Goal: Book appointment/travel/reservation

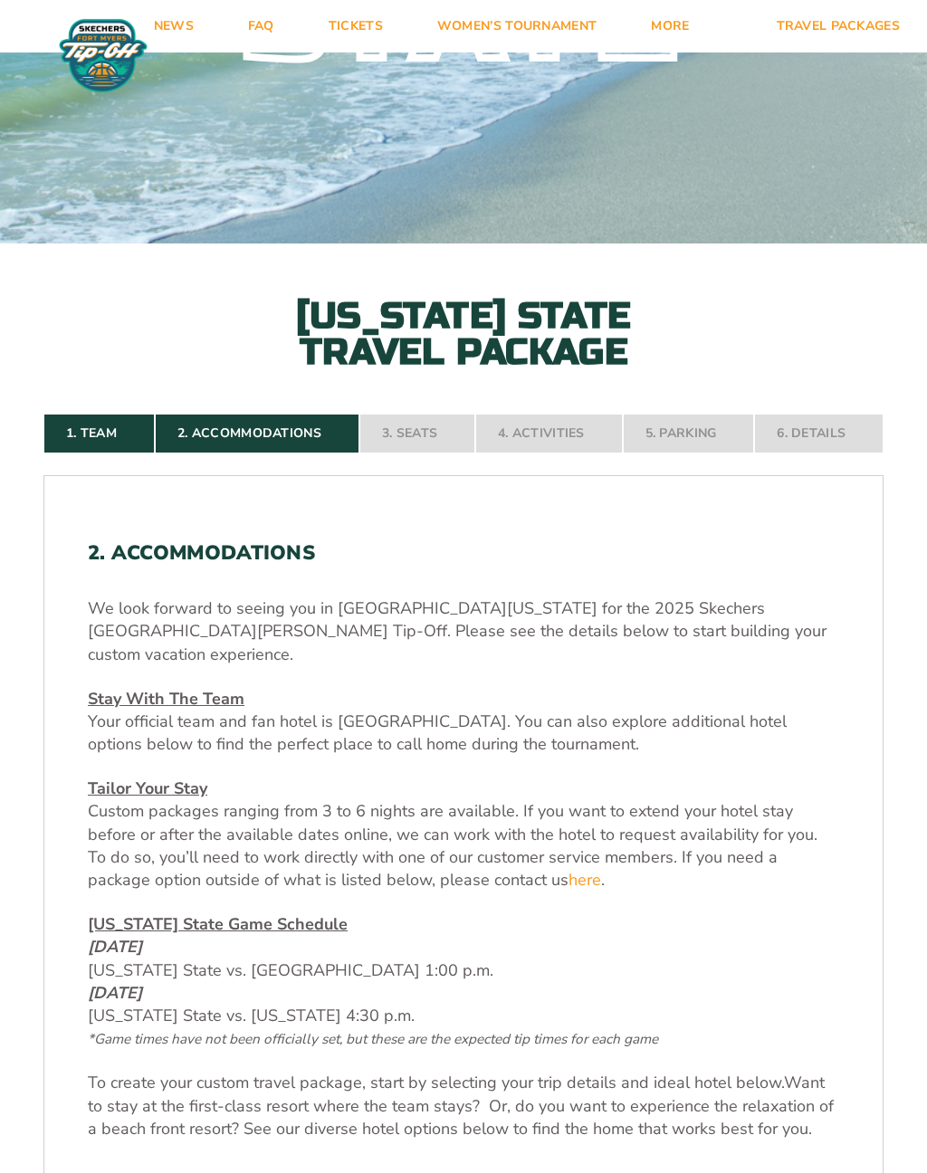
scroll to position [357, 0]
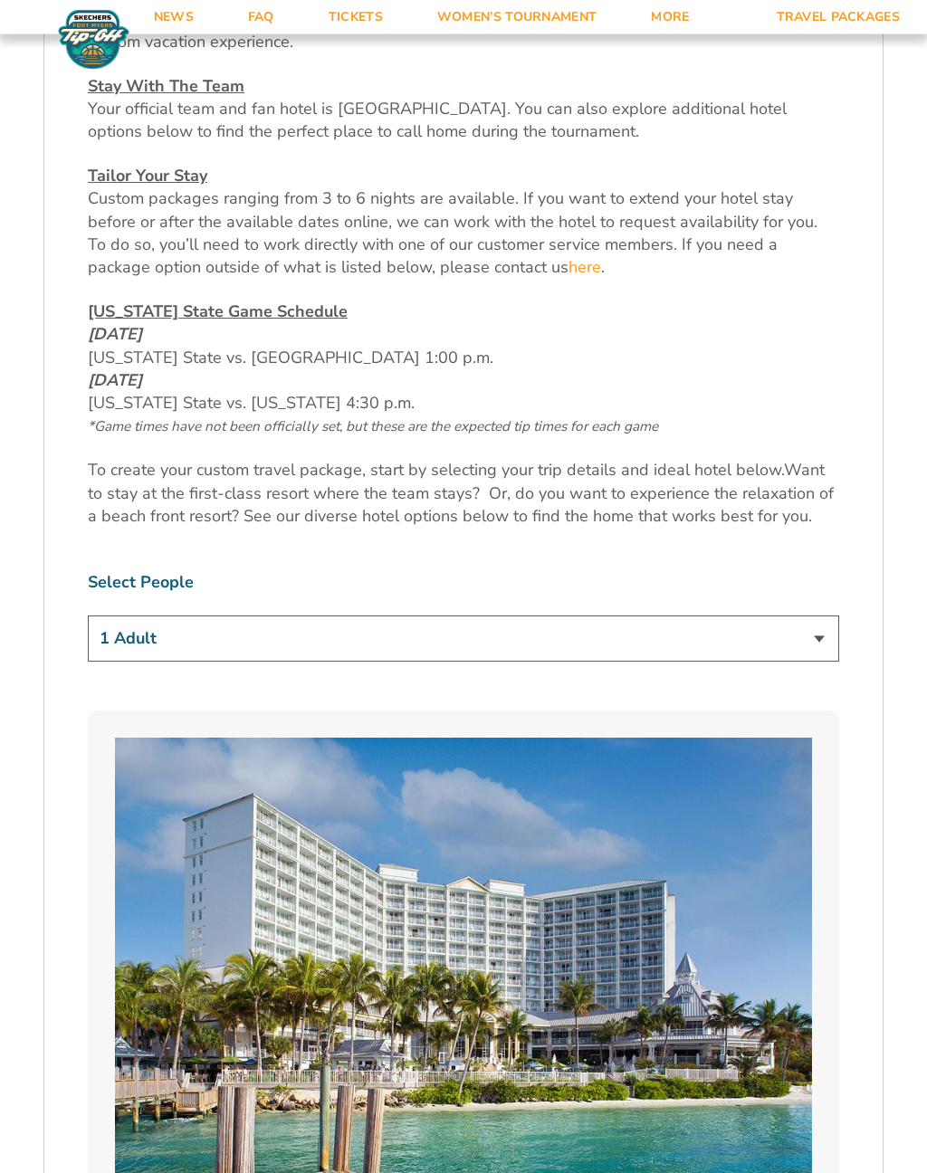
click at [818, 623] on select "1 Adult 2 Adults 3 Adults 4 Adults 2 Adults + 1 Child 2 Adults + 2 Children 2 A…" at bounding box center [464, 640] width 752 height 46
select select "3 Adults"
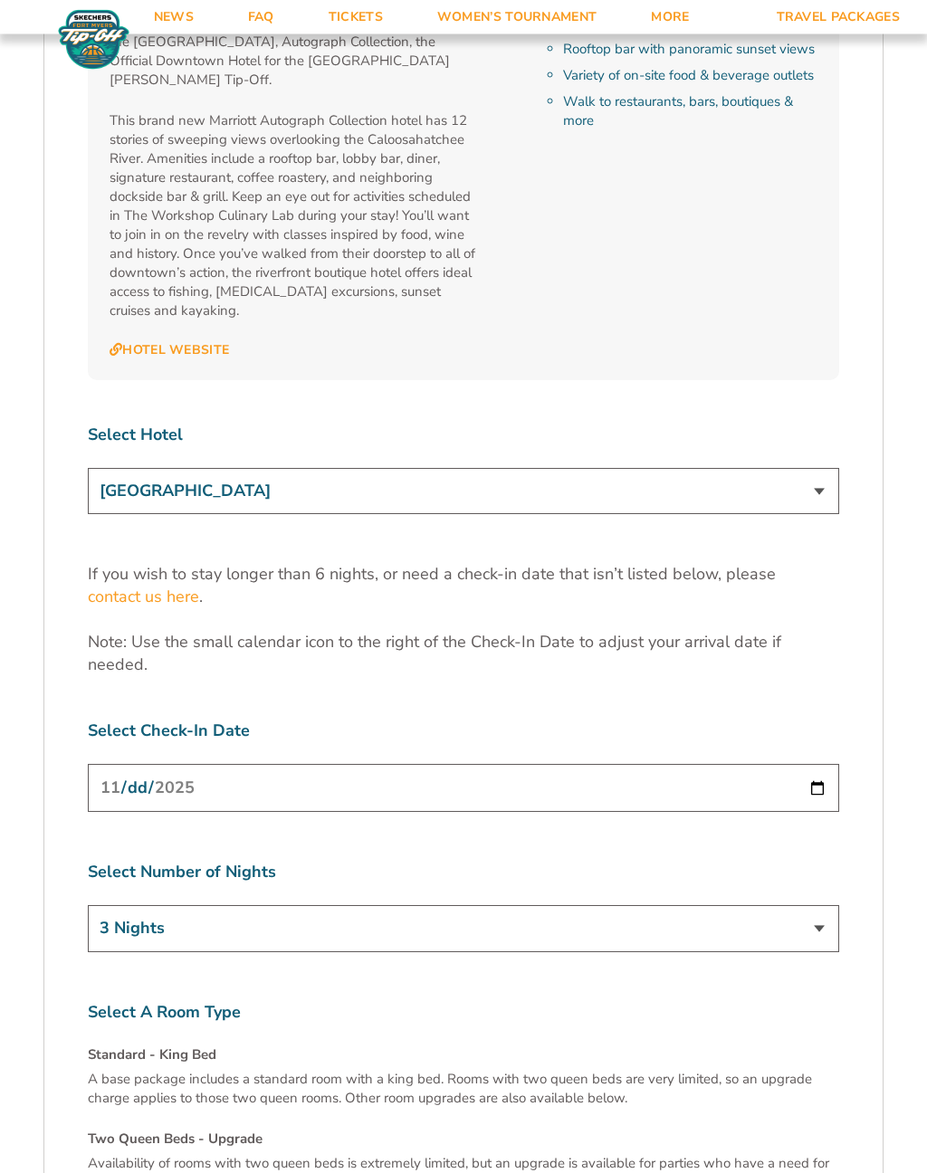
scroll to position [5507, 0]
click at [608, 765] on input "[DATE]" at bounding box center [464, 789] width 752 height 48
click at [813, 906] on select "3 Nights 4 Nights 5 Nights 6 Nights" at bounding box center [464, 929] width 752 height 46
select select "4 Nights"
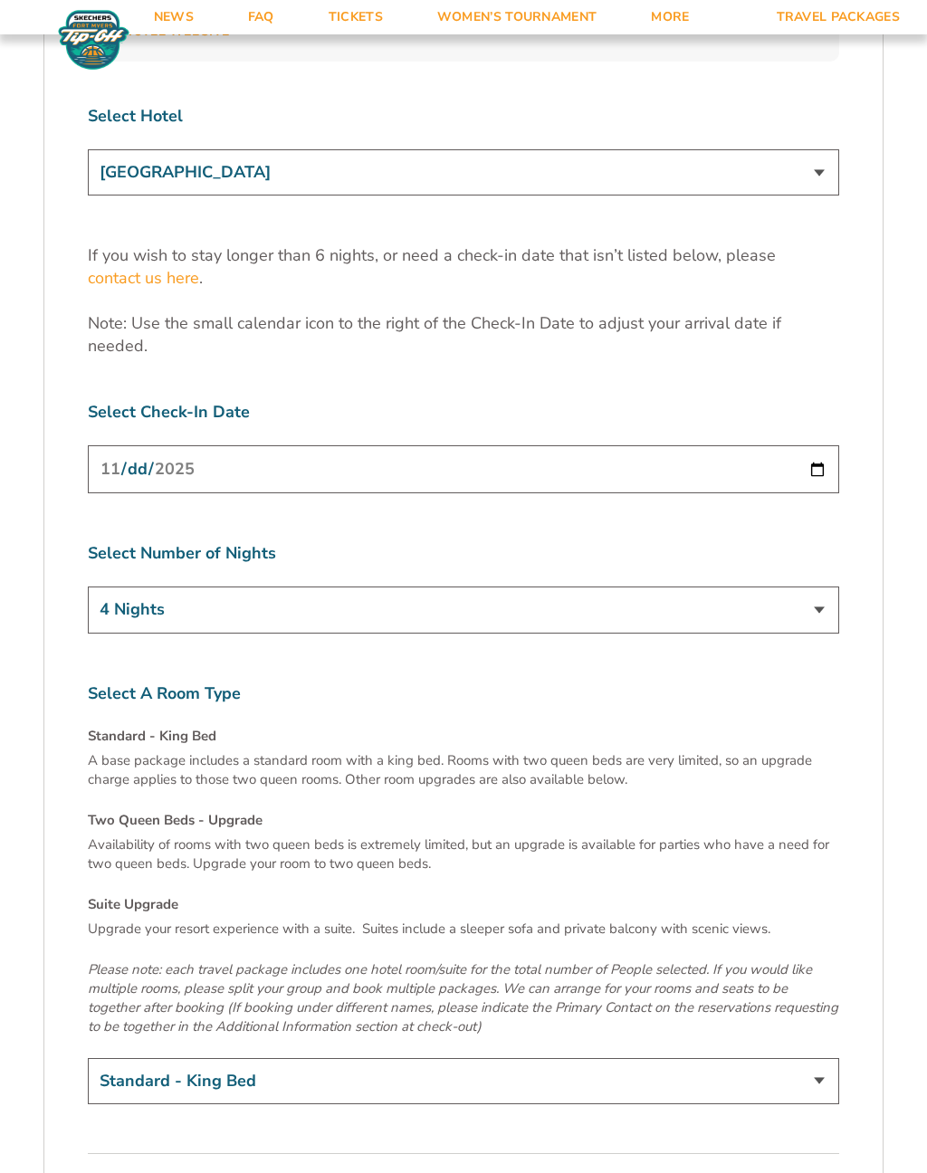
scroll to position [5832, 0]
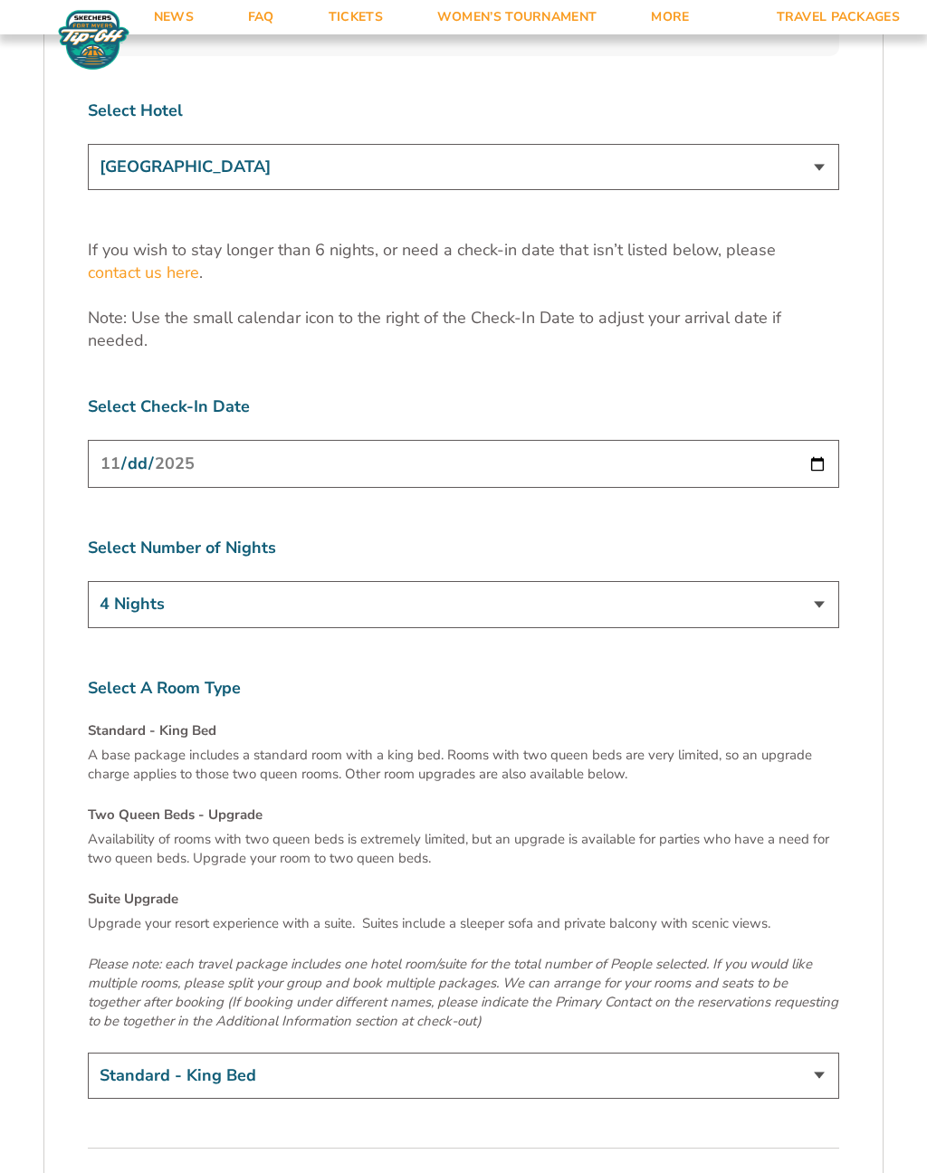
click at [820, 1053] on select "Standard - King Bed Two Queen Beds - Upgrade (+$15 per night) Suite Upgrade (+$…" at bounding box center [464, 1076] width 752 height 46
select select "Two Queen Beds - Upgrade"
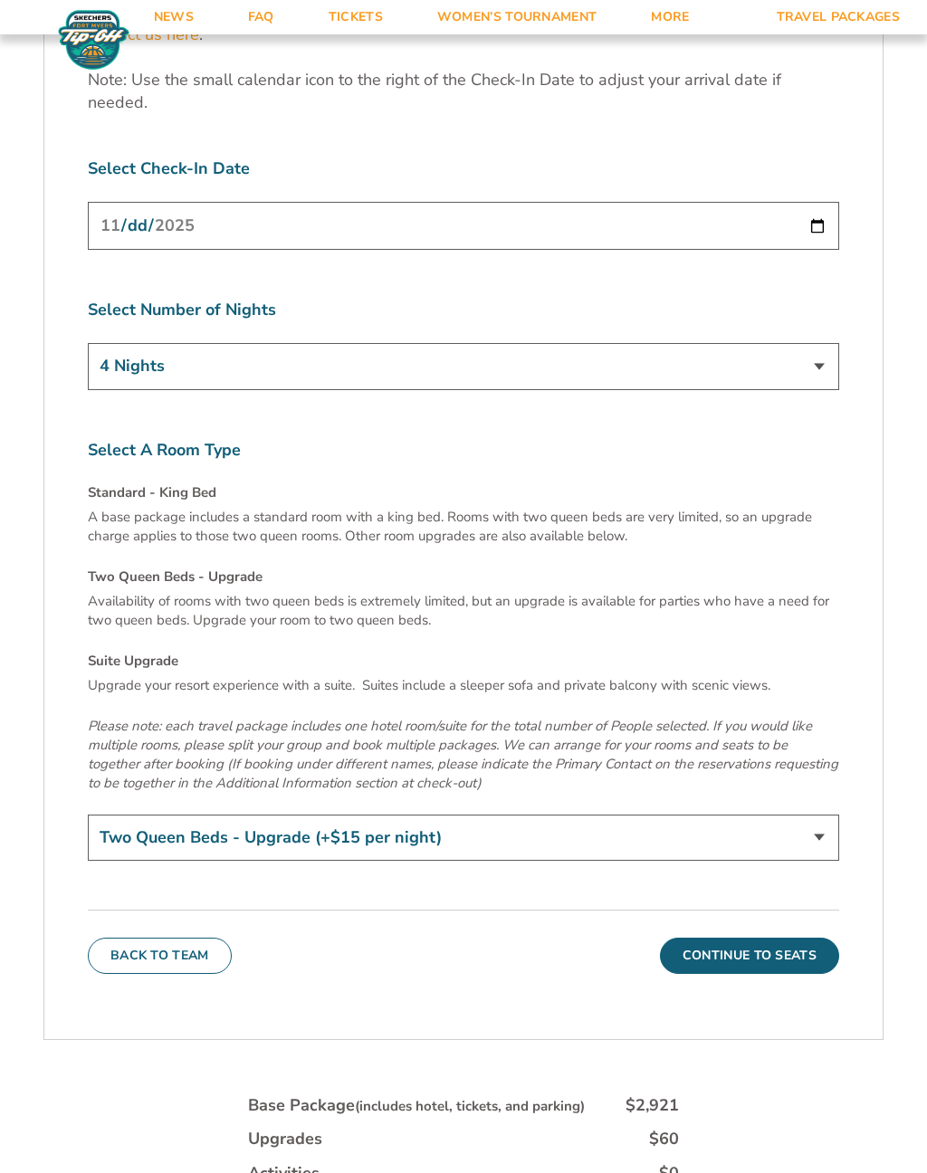
click at [733, 938] on button "Continue To Seats" at bounding box center [749, 956] width 179 height 36
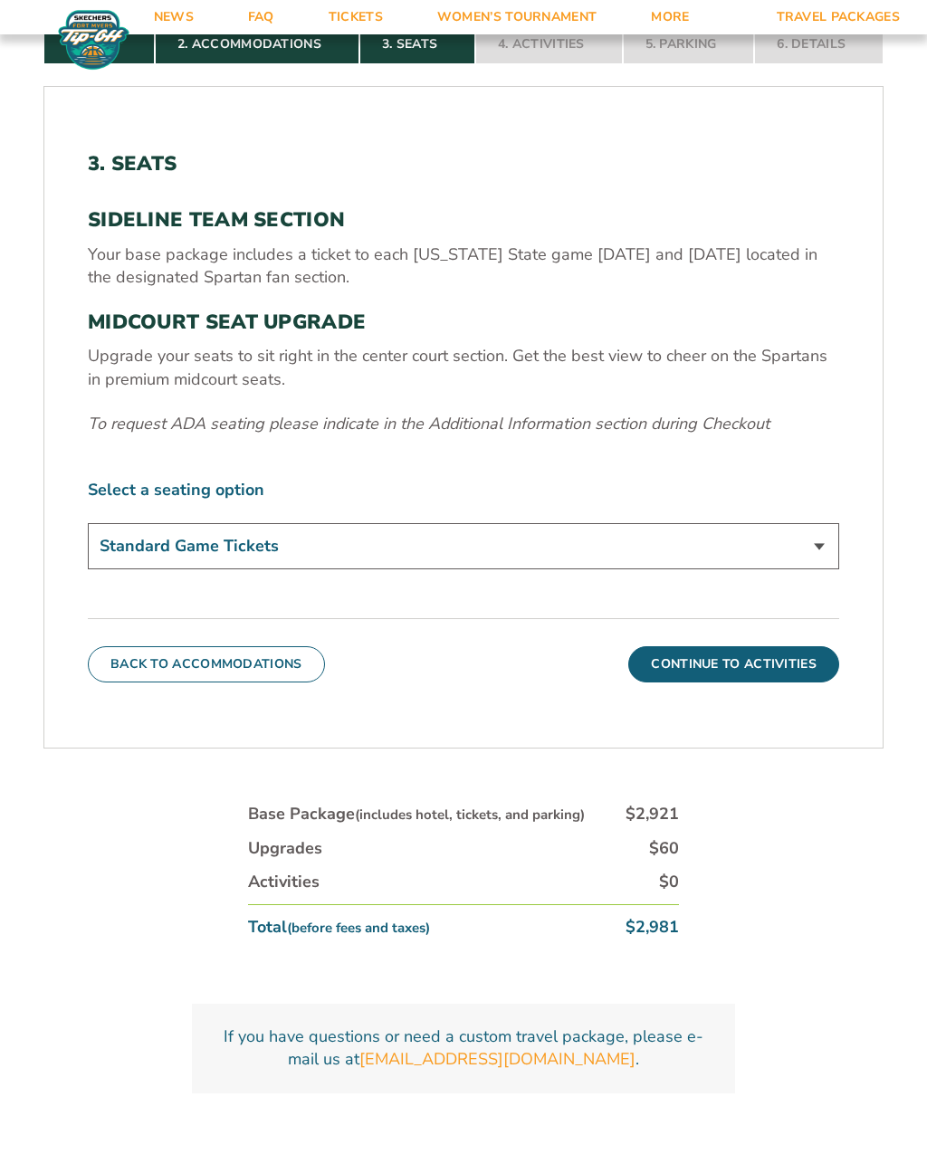
scroll to position [758, 0]
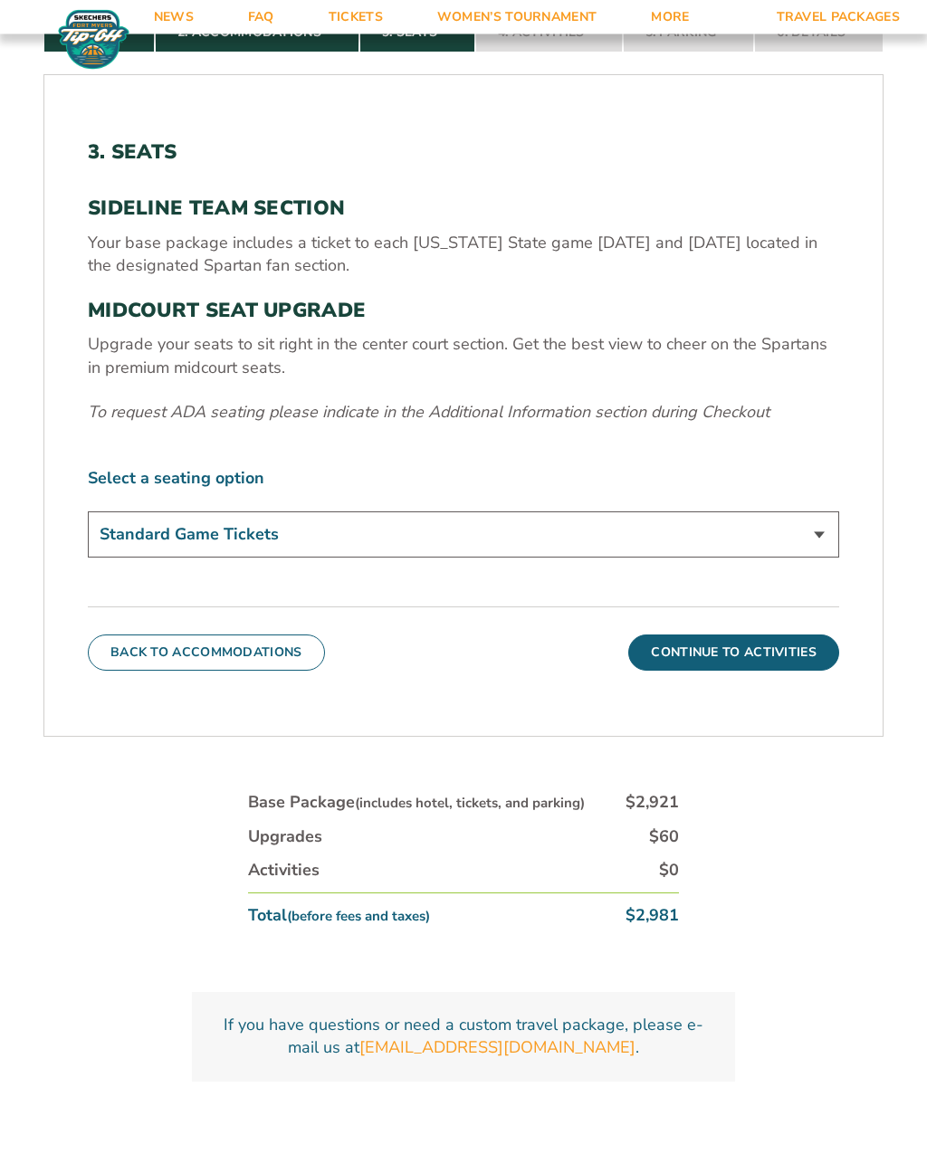
click at [817, 545] on select "Standard Game Tickets Midcourt Seat Upgrade (+$140 per person)" at bounding box center [464, 535] width 752 height 46
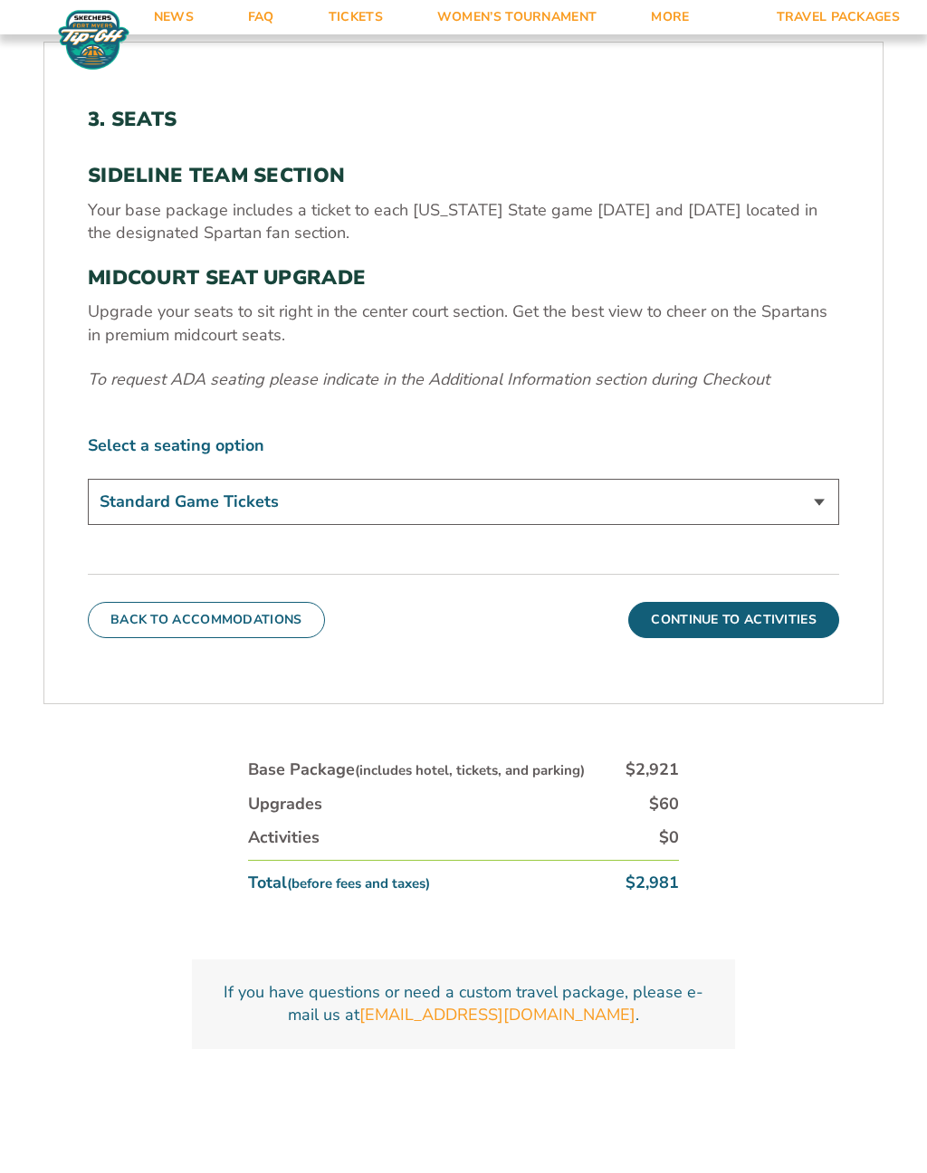
click at [745, 628] on button "Continue To Activities" at bounding box center [733, 620] width 211 height 36
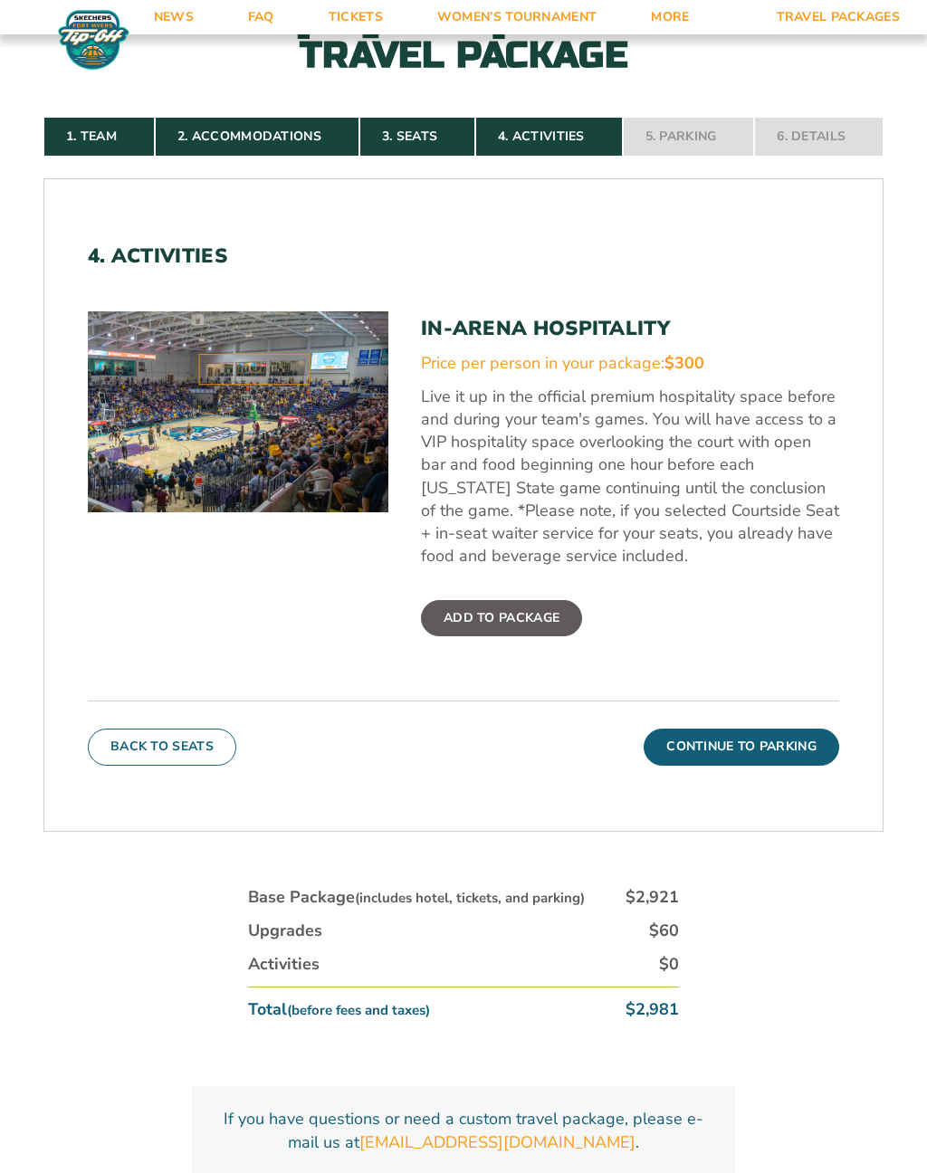
scroll to position [647, 0]
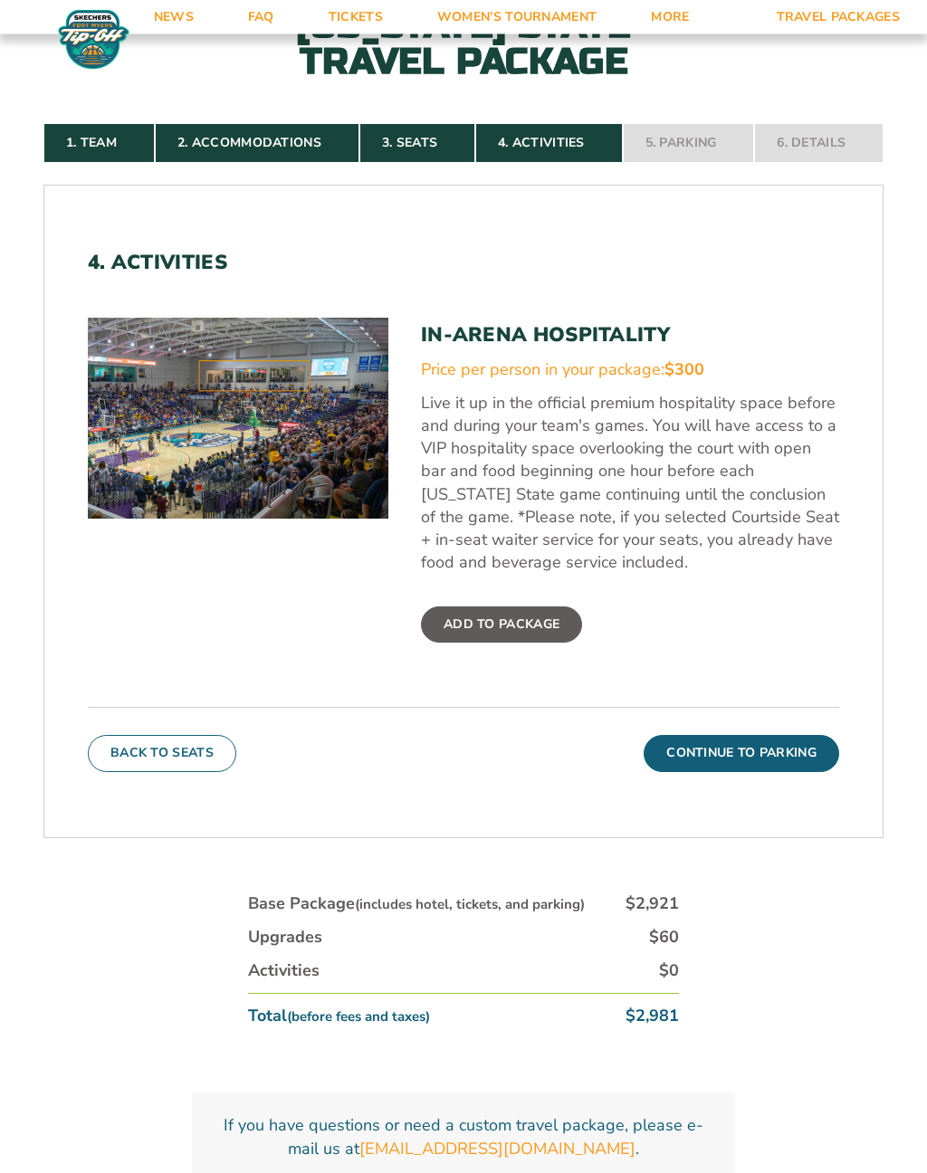
click at [196, 761] on button "Back To Seats" at bounding box center [162, 754] width 148 height 36
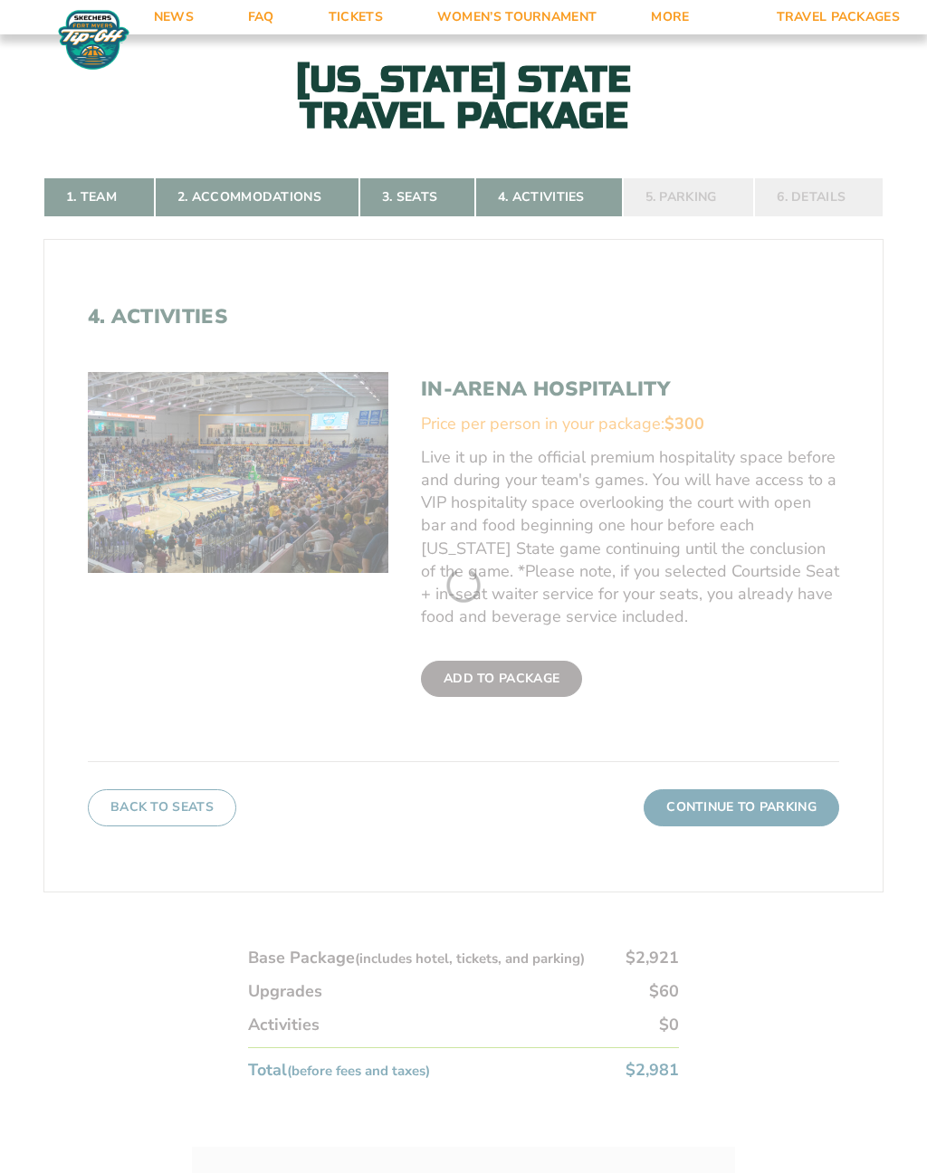
scroll to position [569, 0]
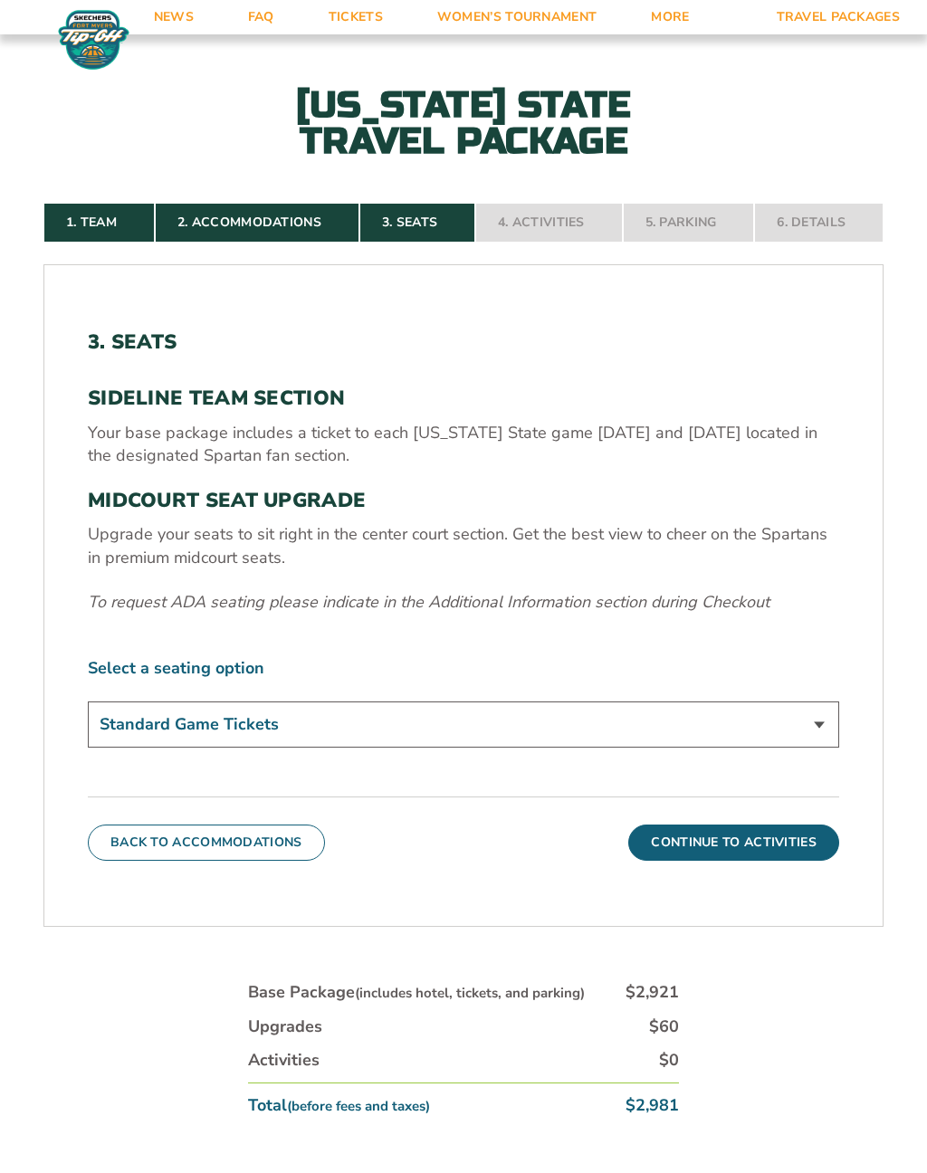
click at [809, 736] on select "Standard Game Tickets Midcourt Seat Upgrade (+$140 per person)" at bounding box center [464, 725] width 752 height 46
select select "Midcourt Seat Upgrade"
click at [782, 850] on button "Continue To Activities" at bounding box center [733, 843] width 211 height 36
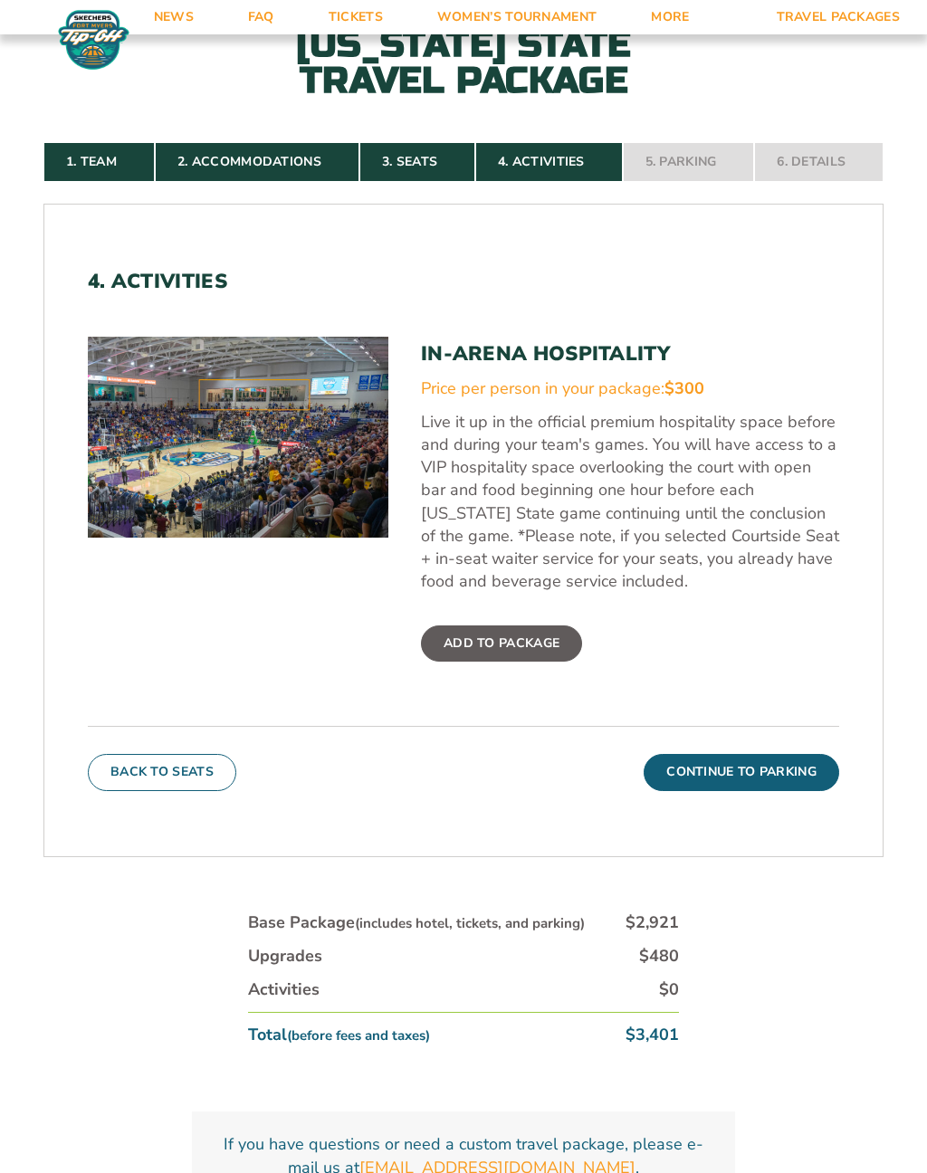
click at [200, 783] on button "Back To Seats" at bounding box center [162, 772] width 148 height 36
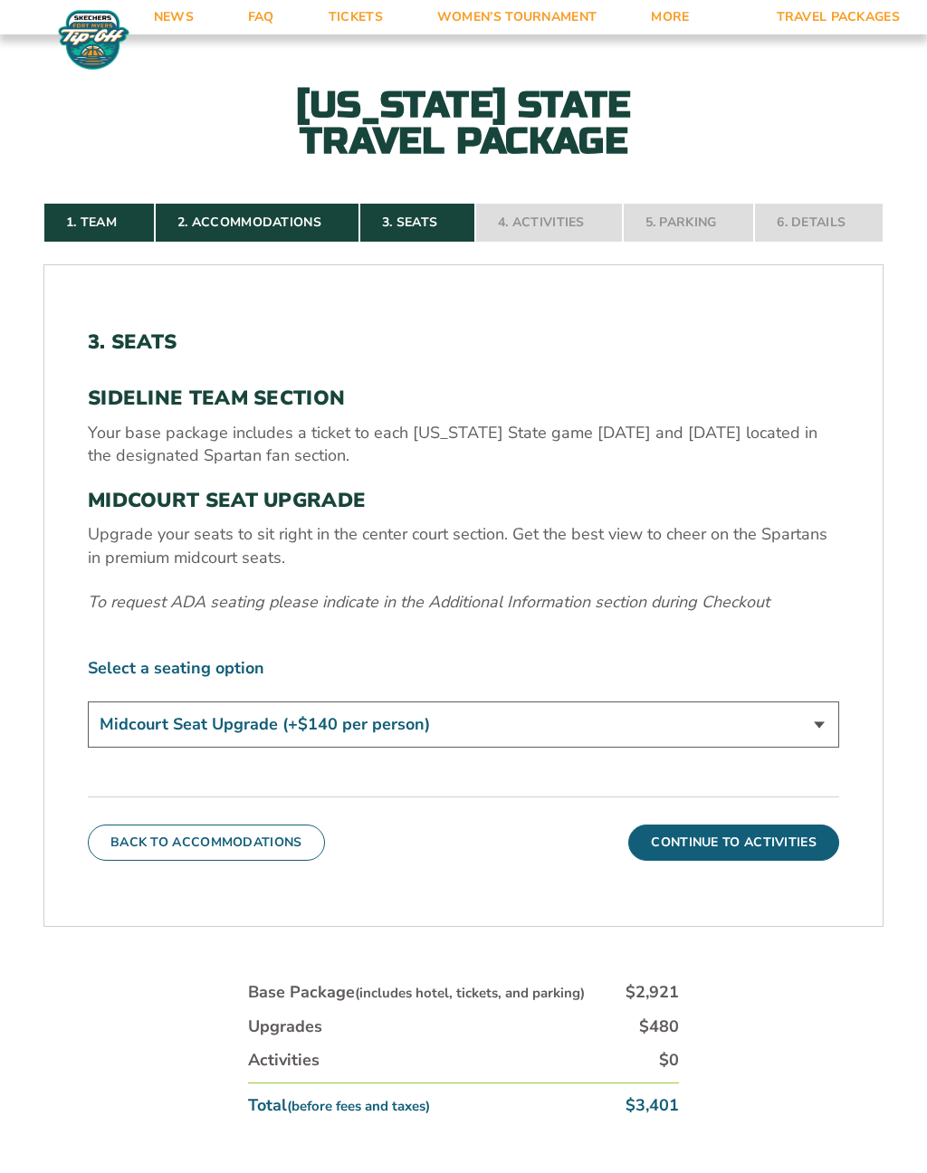
click at [800, 743] on select "Standard Game Tickets Midcourt Seat Upgrade (+$140 per person)" at bounding box center [464, 725] width 752 height 46
click at [754, 848] on button "Continue To Activities" at bounding box center [733, 843] width 211 height 36
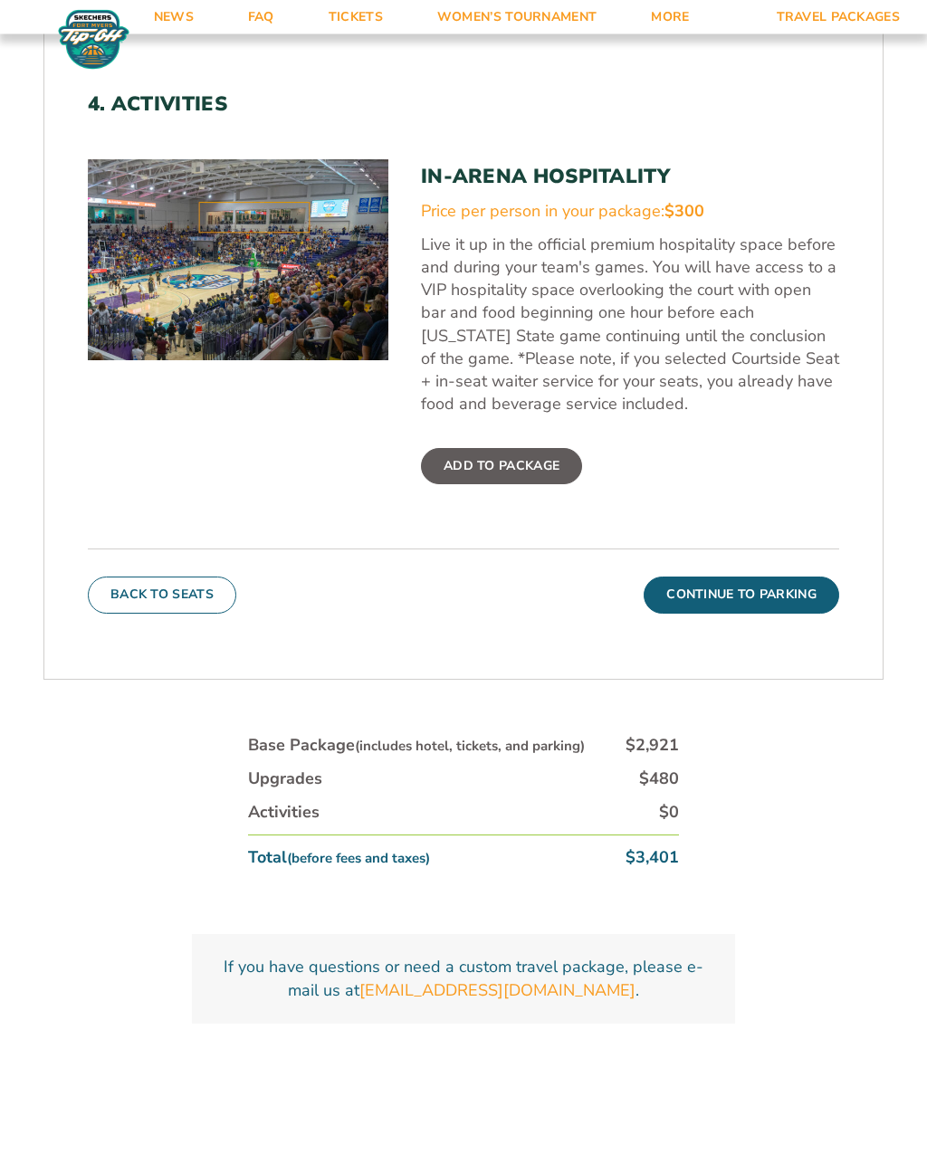
scroll to position [771, 0]
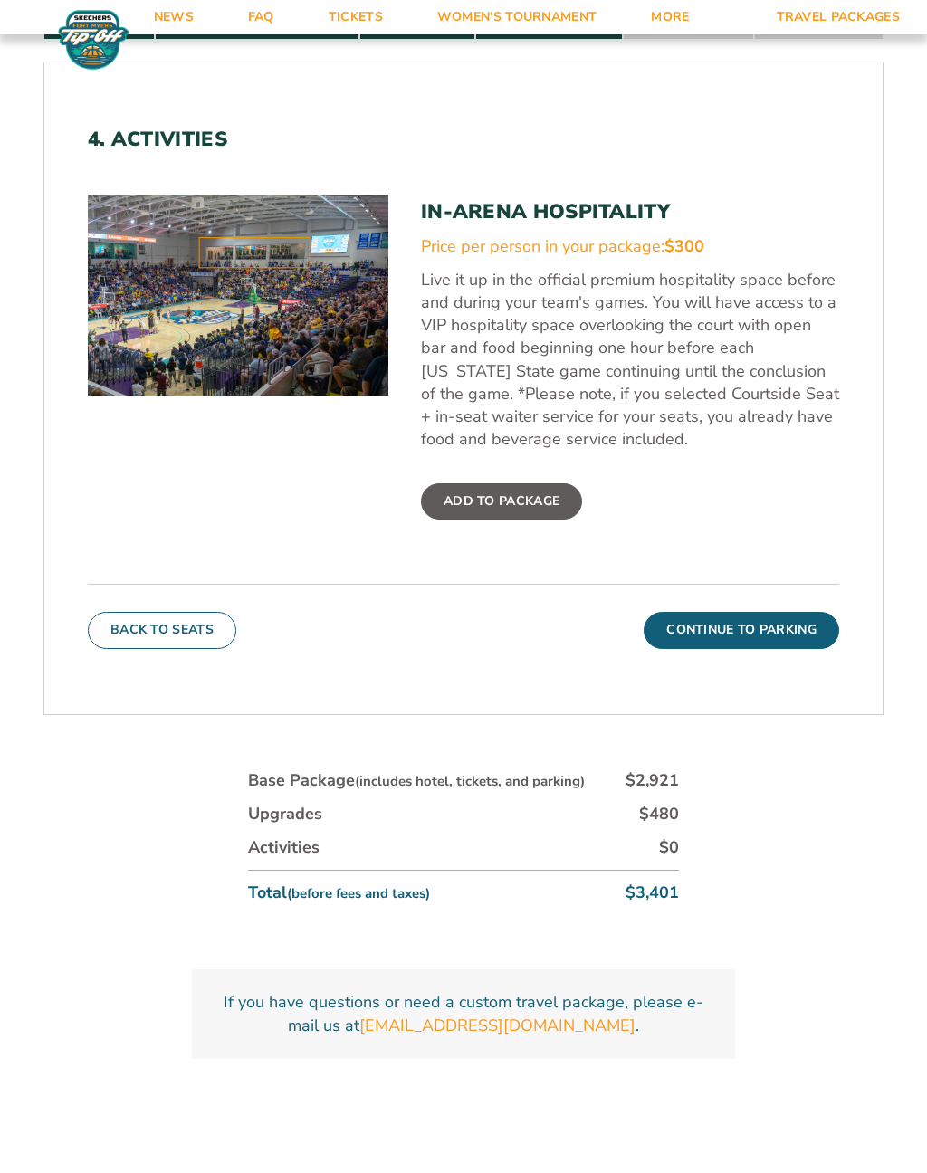
click at [748, 639] on button "Continue To Parking" at bounding box center [742, 630] width 196 height 36
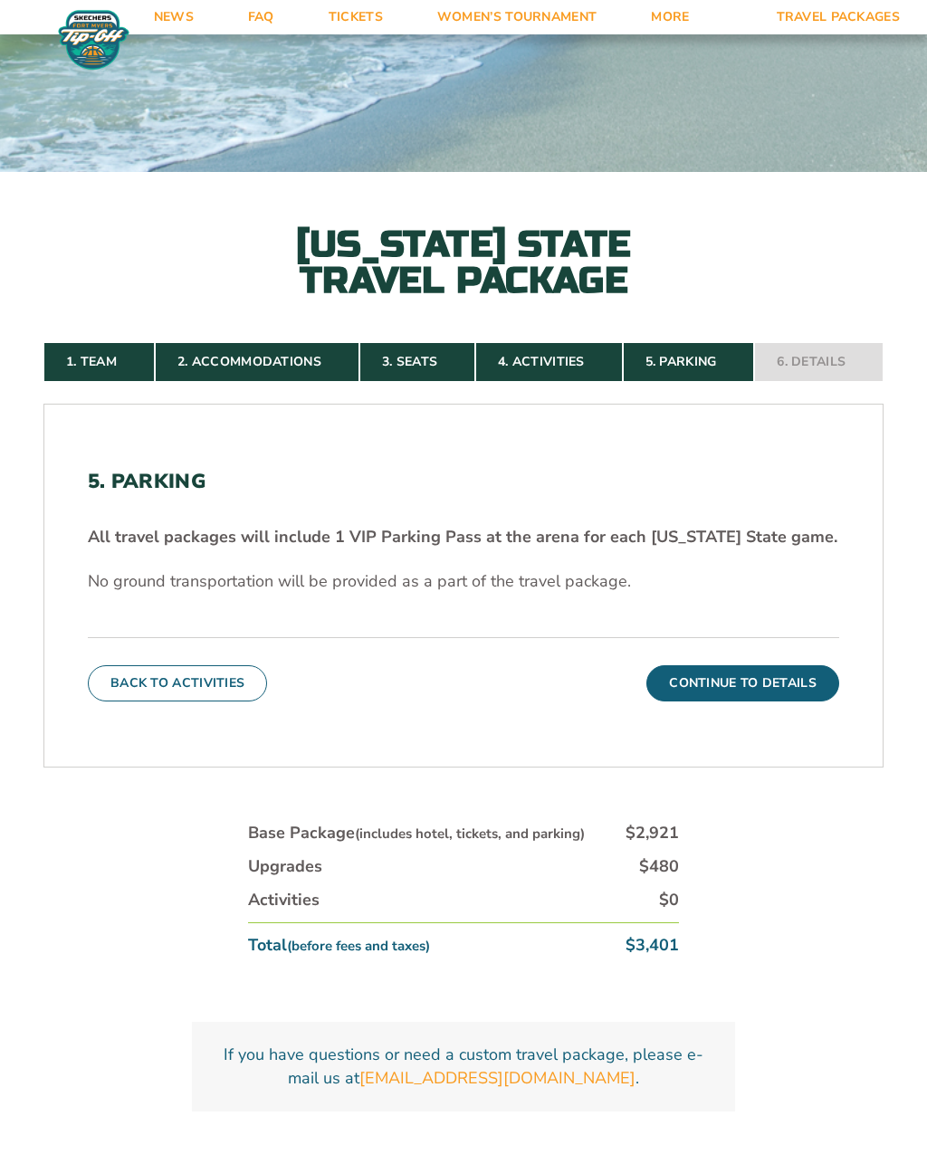
scroll to position [423, 0]
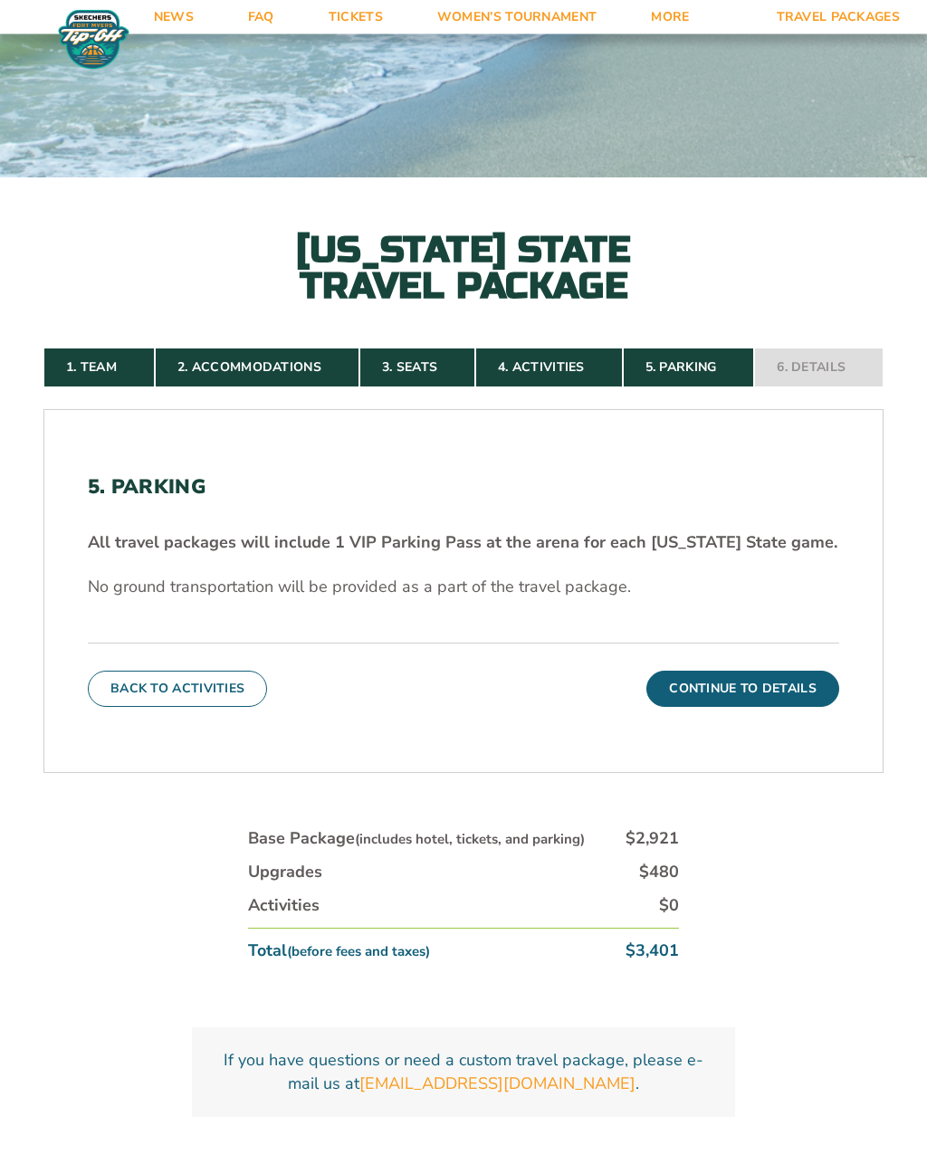
click at [217, 697] on button "Back To Activities" at bounding box center [177, 690] width 179 height 36
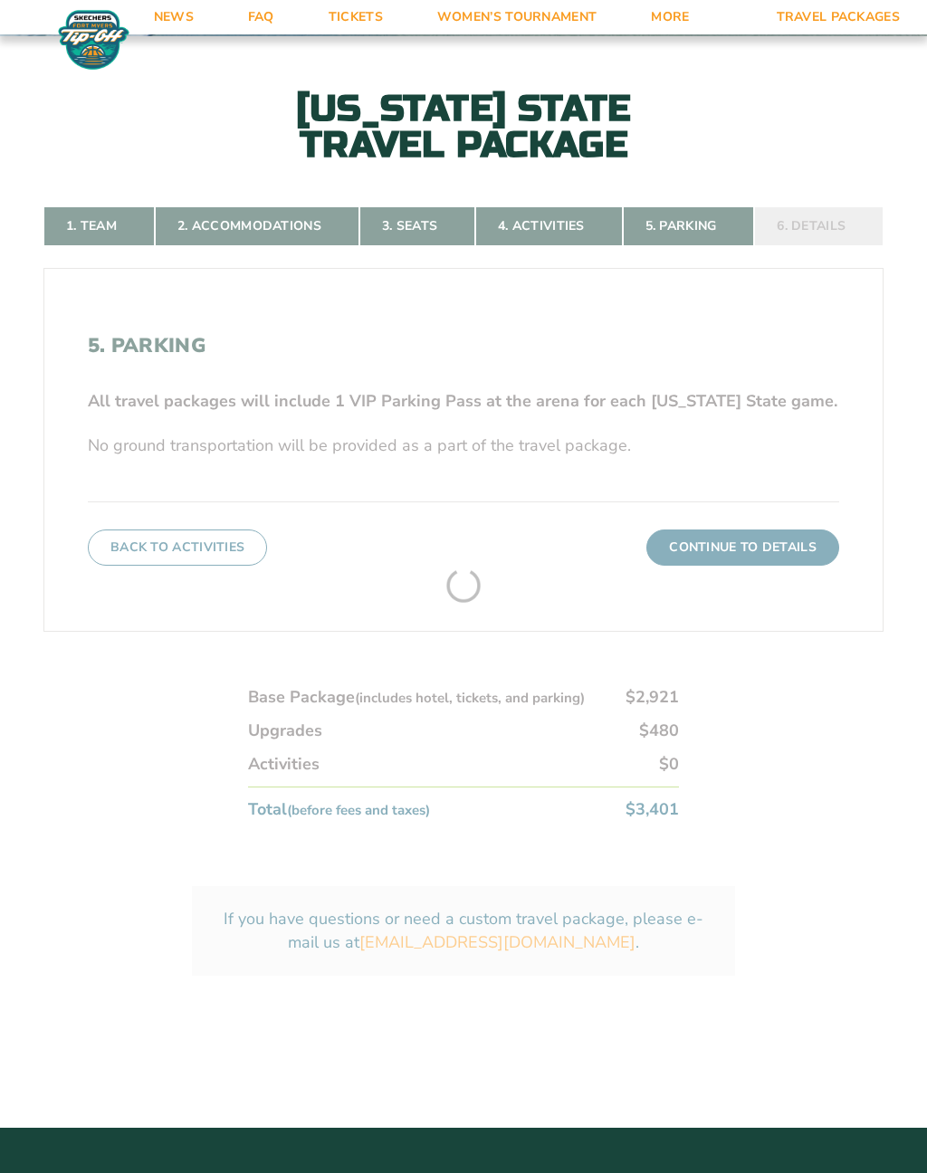
scroll to position [569, 0]
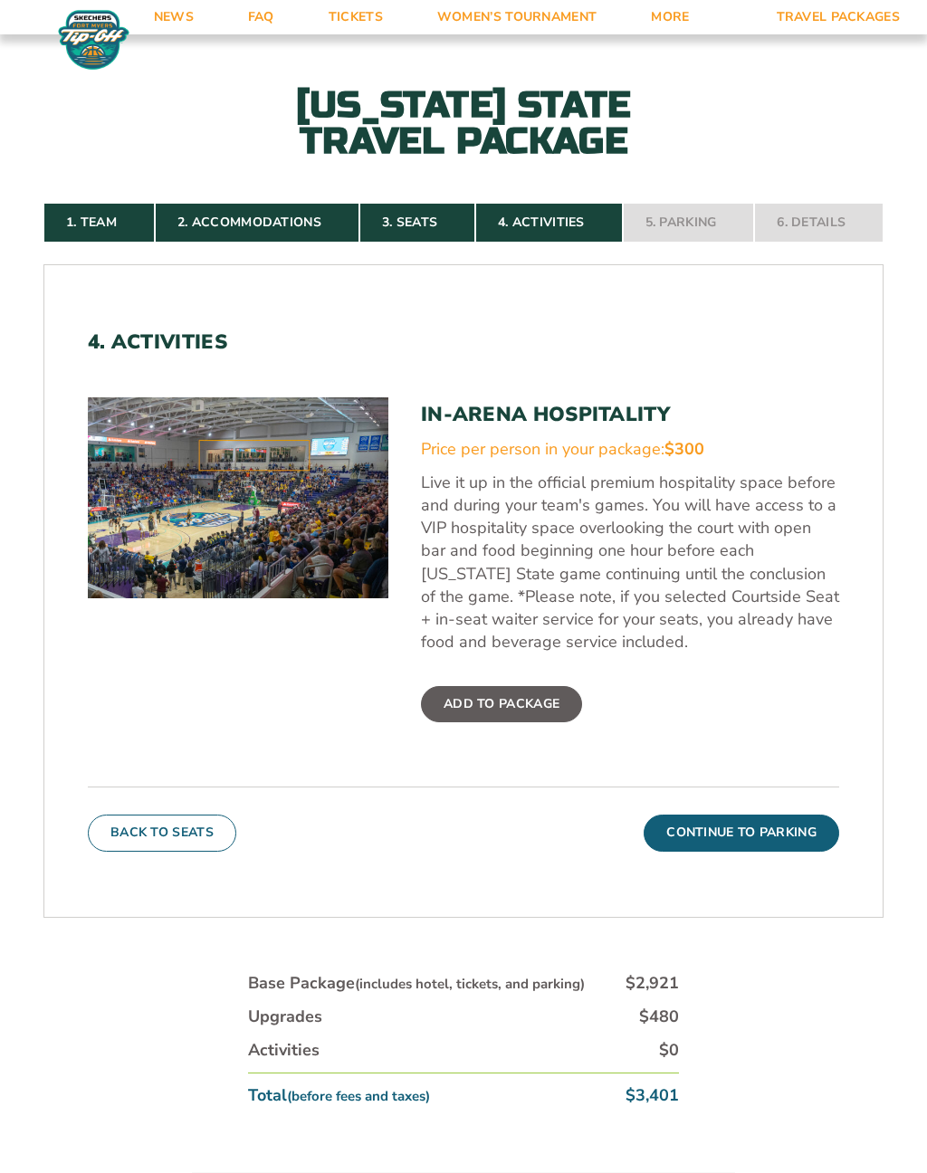
click at [211, 851] on button "Back To Seats" at bounding box center [162, 833] width 148 height 36
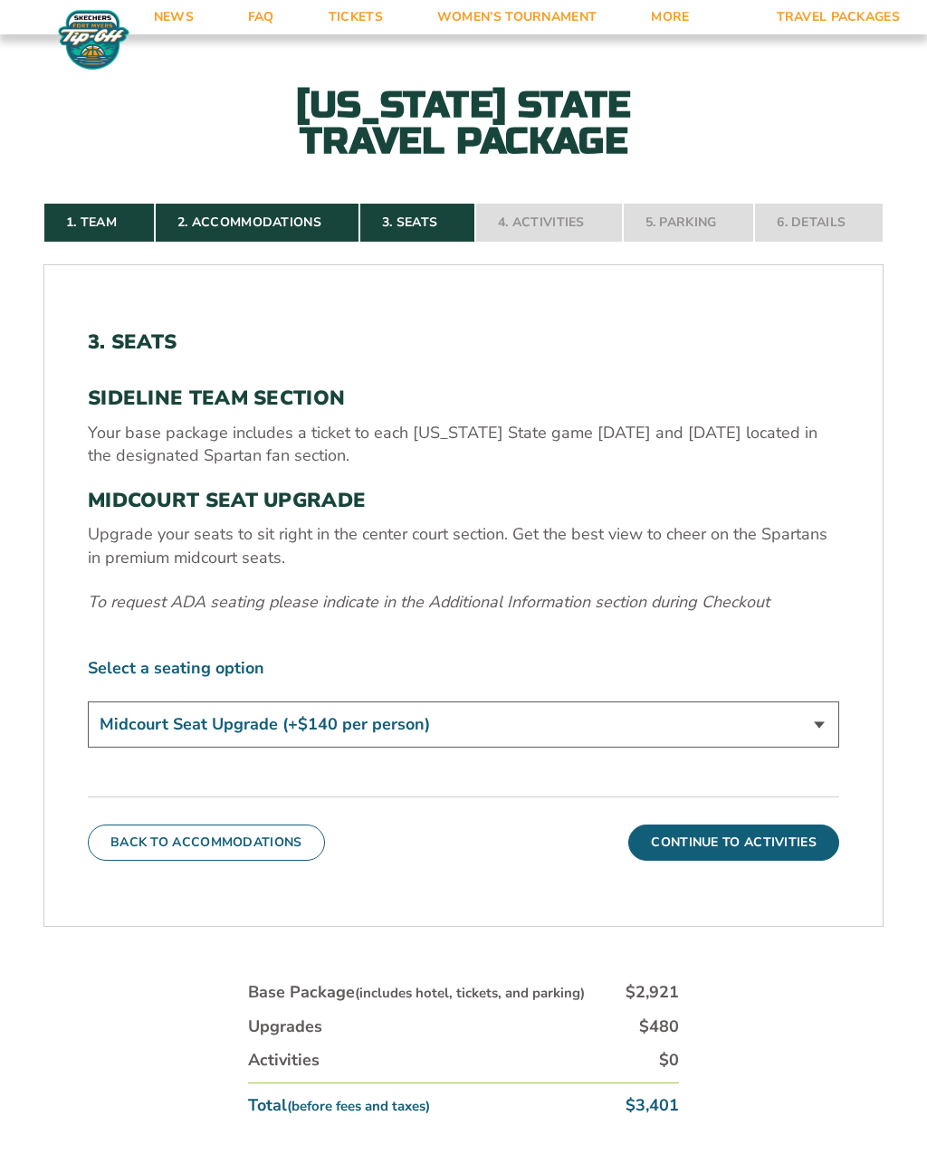
click at [799, 852] on button "Continue To Activities" at bounding box center [733, 843] width 211 height 36
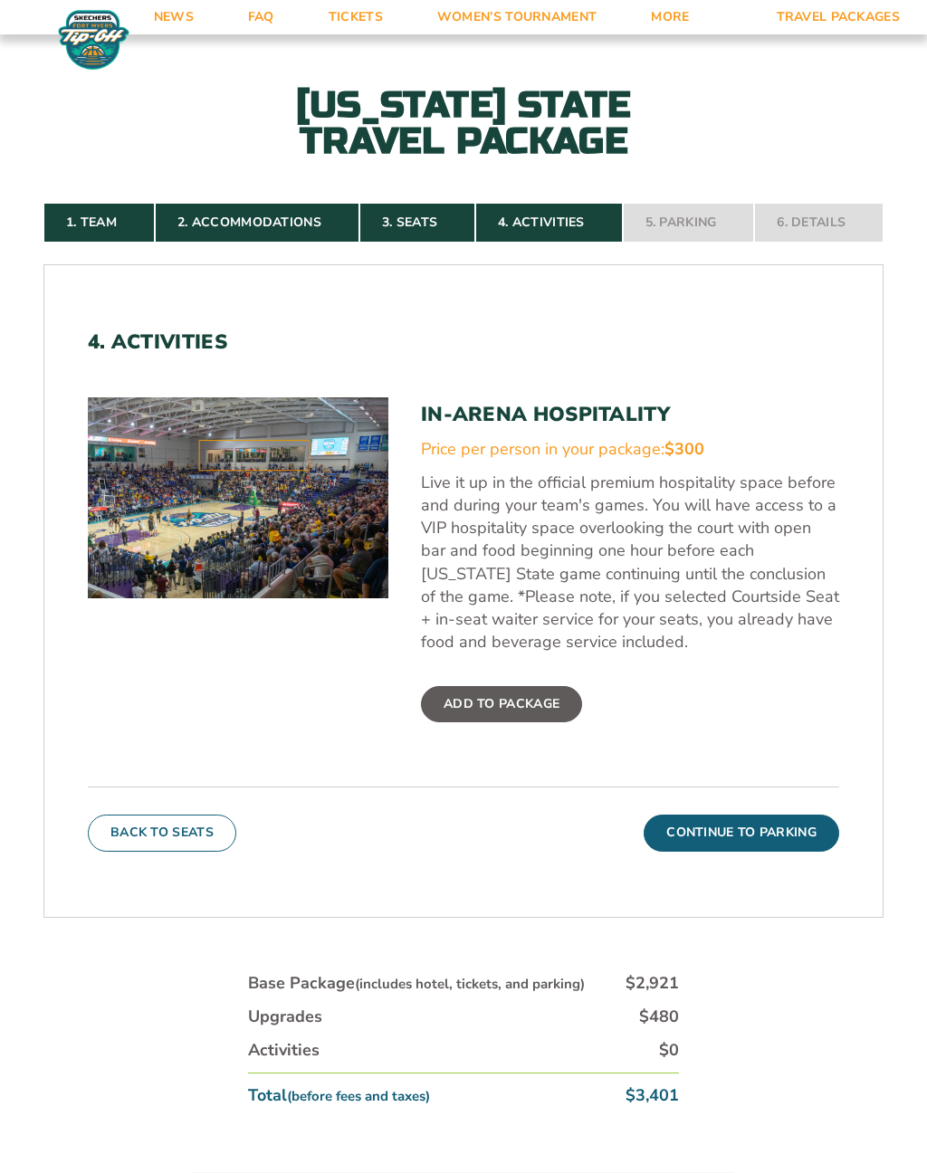
click at [520, 711] on label "Add To Package" at bounding box center [501, 704] width 161 height 36
click at [0, 0] on input "Add To Package" at bounding box center [0, 0] width 0 height 0
click at [799, 842] on button "Continue To Parking" at bounding box center [742, 833] width 196 height 36
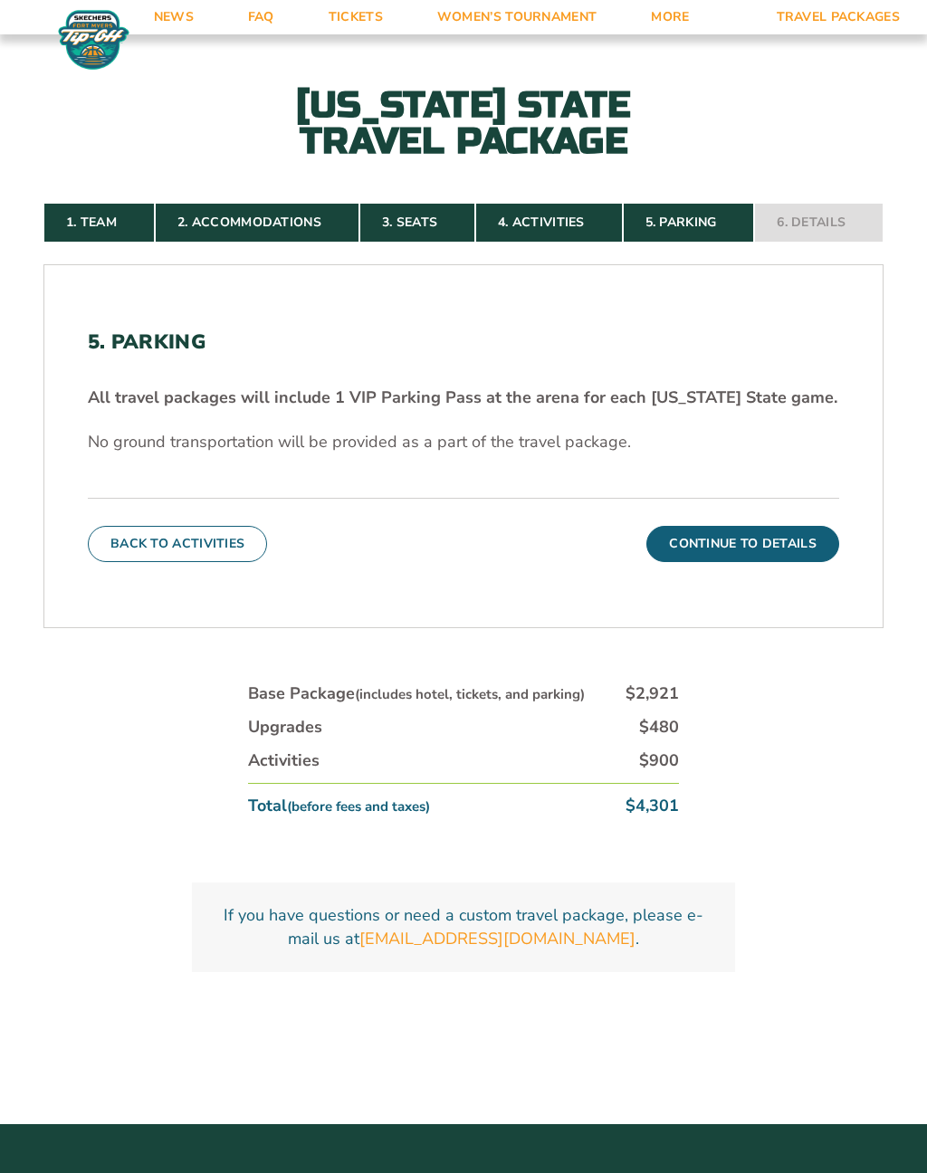
scroll to position [689, 0]
